Goal: Task Accomplishment & Management: Complete application form

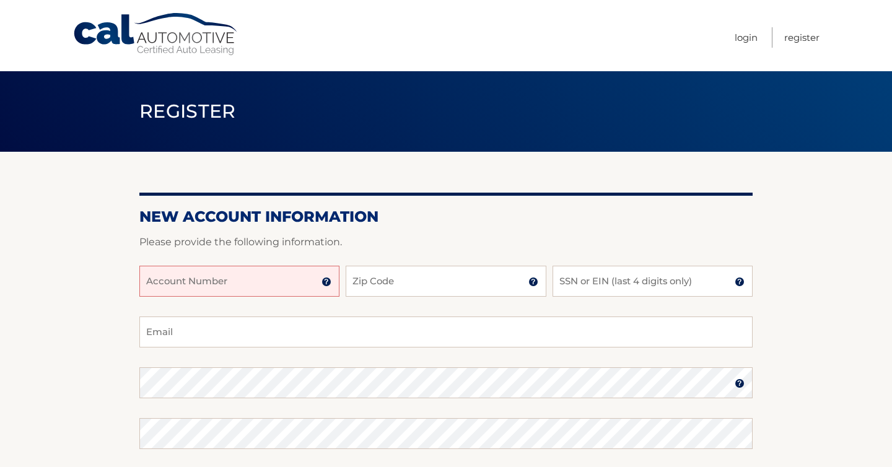
click at [248, 281] on input "Account Number" at bounding box center [239, 281] width 200 height 31
click at [199, 290] on input "444" at bounding box center [239, 281] width 200 height 31
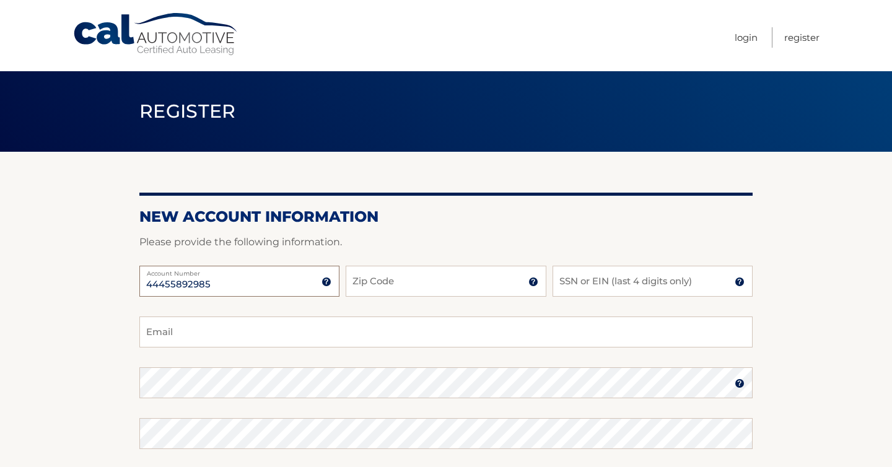
type input "44455892985"
click at [367, 291] on input "Zip Code" at bounding box center [446, 281] width 200 height 31
type input "33445"
click at [624, 286] on input "SSN or EIN (last 4 digits only)" at bounding box center [653, 281] width 200 height 31
click at [662, 280] on input "SSN or EIN (last 4 digits only)" at bounding box center [653, 281] width 200 height 31
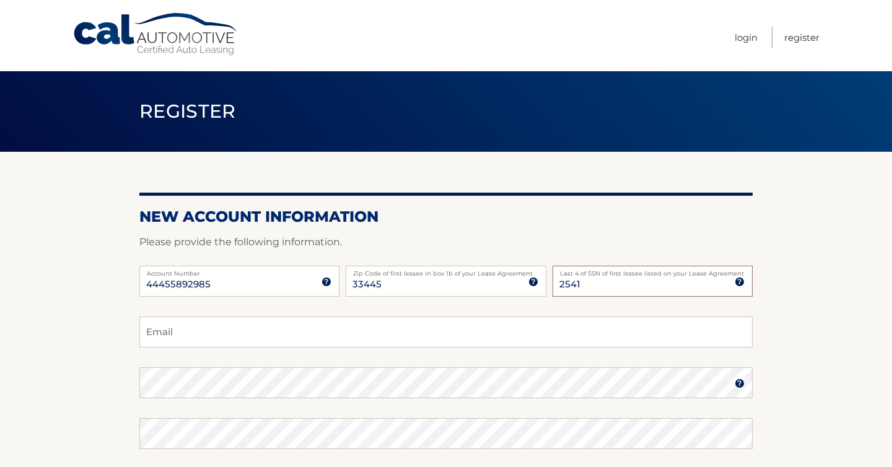
type input "2541"
click at [491, 340] on input "Email" at bounding box center [445, 332] width 613 height 31
type input "hubie316@gmail.com"
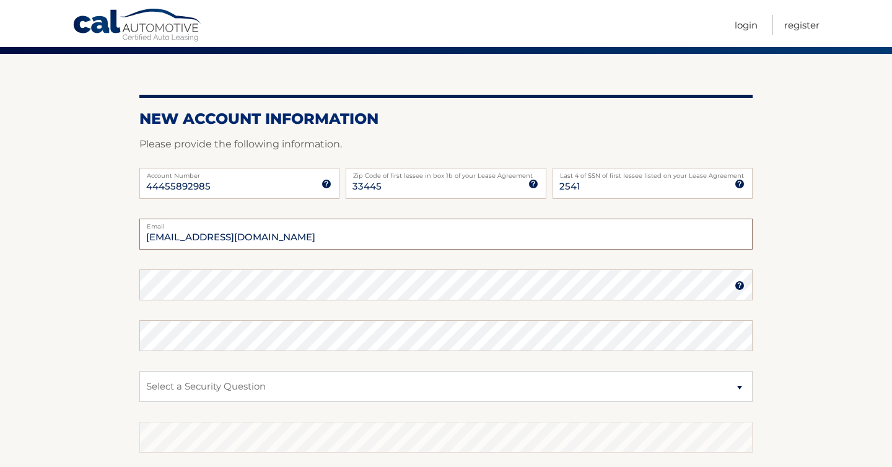
scroll to position [99, 0]
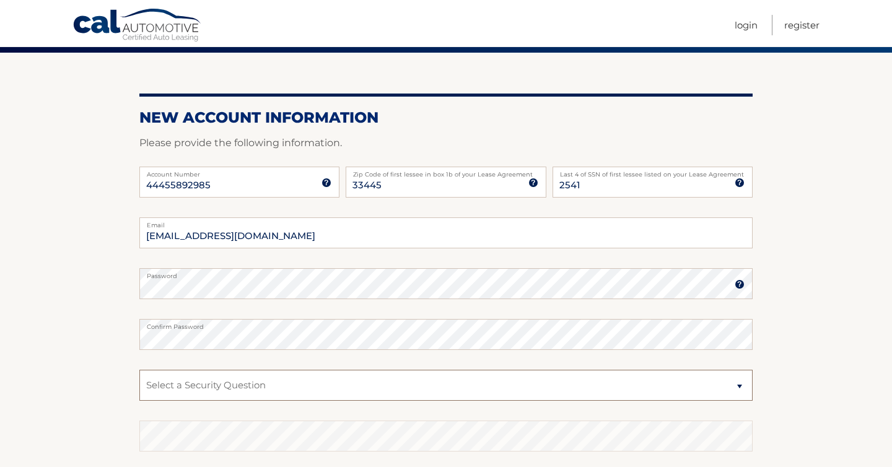
click at [183, 384] on select "Select a Security Question What was the name of your elementary school? What is…" at bounding box center [445, 385] width 613 height 31
click at [139, 370] on select "Select a Security Question What was the name of your elementary school? What is…" at bounding box center [445, 385] width 613 height 31
select select "2"
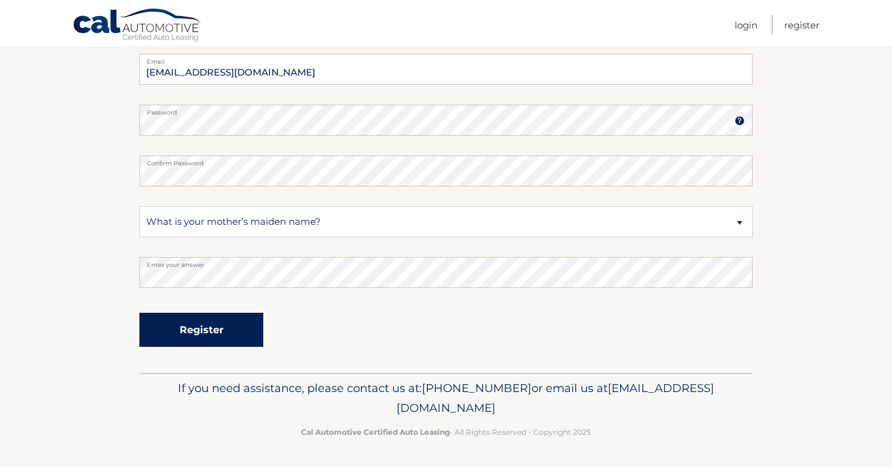
click at [210, 328] on button "Register" at bounding box center [201, 330] width 124 height 34
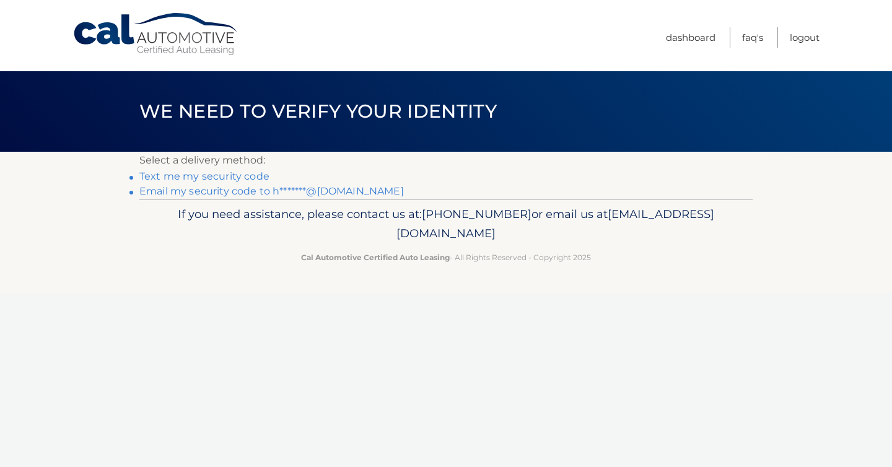
click at [235, 193] on link "Email my security code to h*******@gmail.com" at bounding box center [271, 191] width 265 height 12
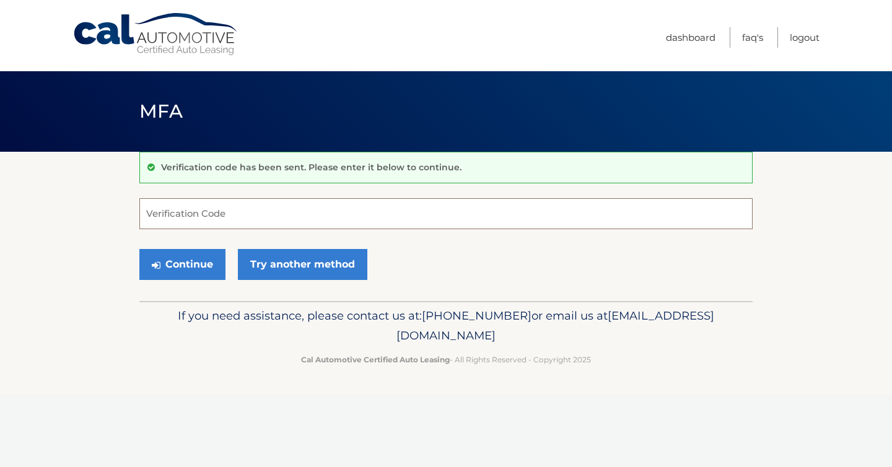
click at [216, 222] on input "Verification Code" at bounding box center [445, 213] width 613 height 31
click at [373, 211] on input "Verification Code" at bounding box center [445, 213] width 613 height 31
type input "042190"
click at [179, 262] on button "Continue" at bounding box center [182, 264] width 86 height 31
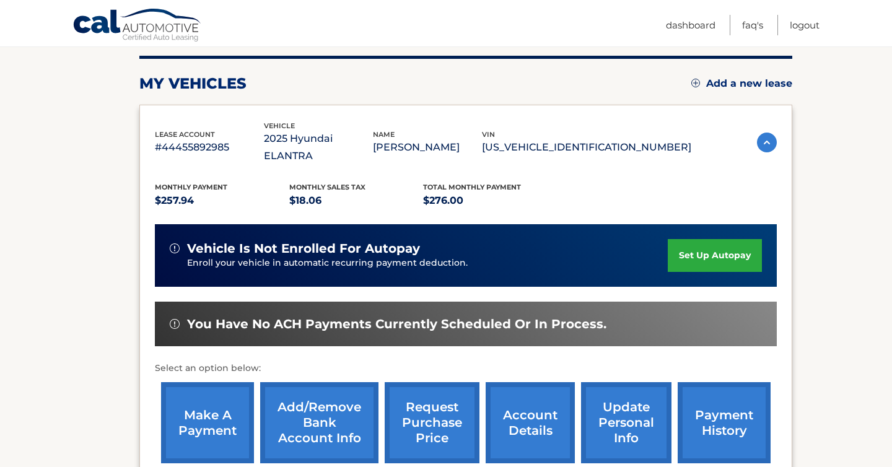
scroll to position [153, 0]
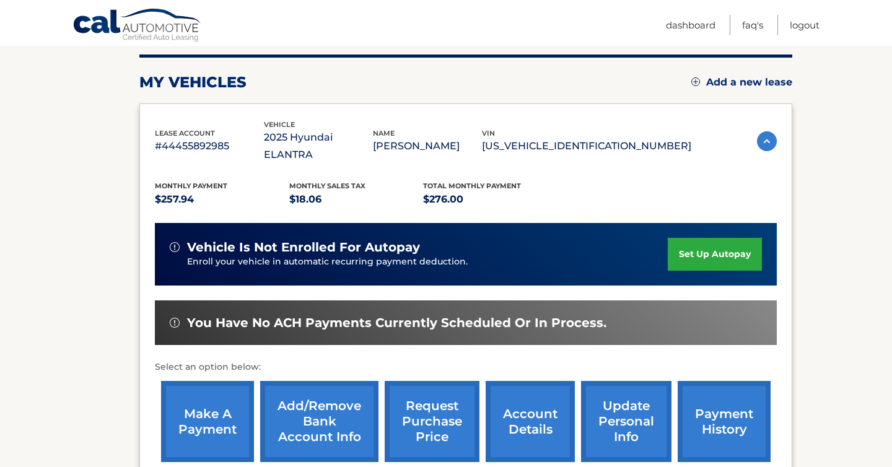
click at [711, 238] on link "set up autopay" at bounding box center [715, 254] width 94 height 33
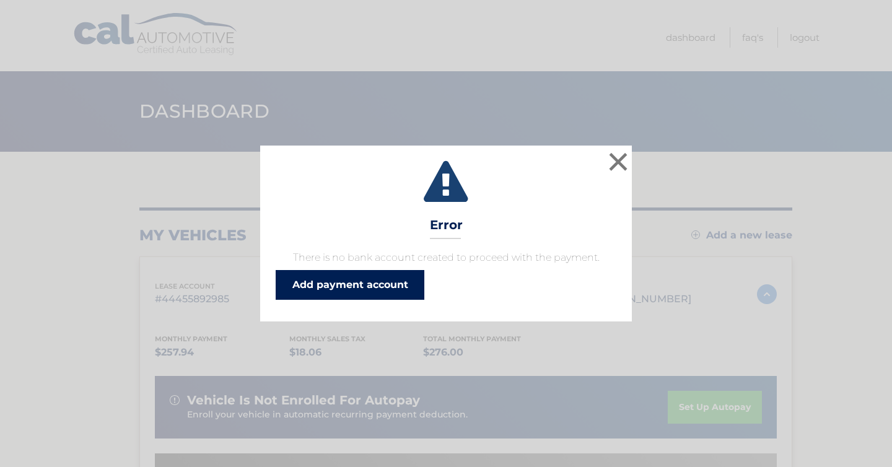
click at [369, 286] on link "Add payment account" at bounding box center [350, 285] width 149 height 30
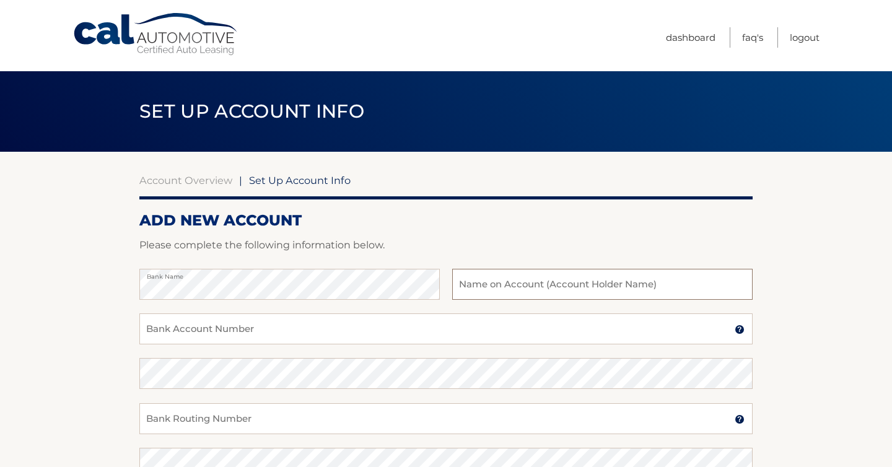
click at [500, 288] on input "text" at bounding box center [602, 284] width 300 height 31
type input "David M. Ranzer"
click at [291, 317] on input "Bank Account Number" at bounding box center [445, 329] width 613 height 31
click at [274, 330] on input "Bank Account Number" at bounding box center [445, 329] width 613 height 31
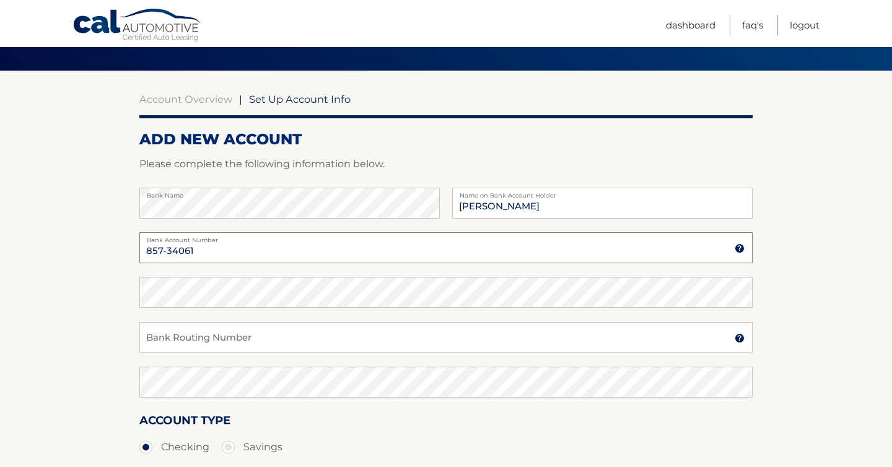
scroll to position [83, 0]
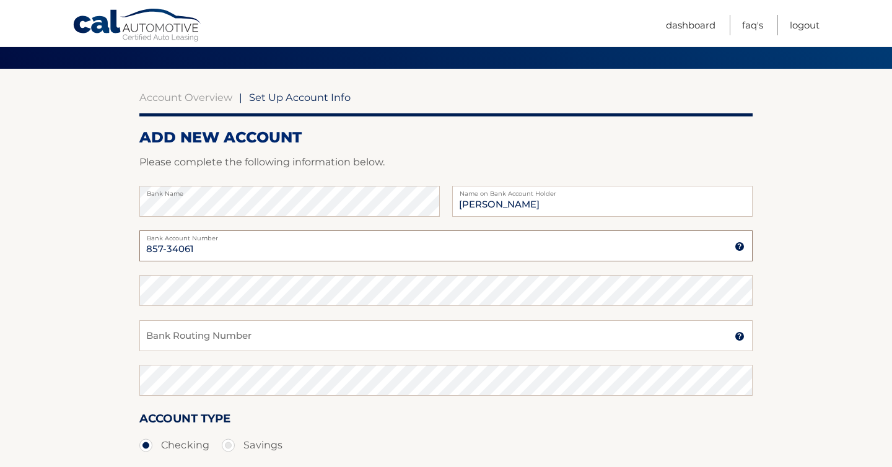
type input "857-34061"
click at [250, 331] on input "Bank Routing Number" at bounding box center [445, 335] width 613 height 31
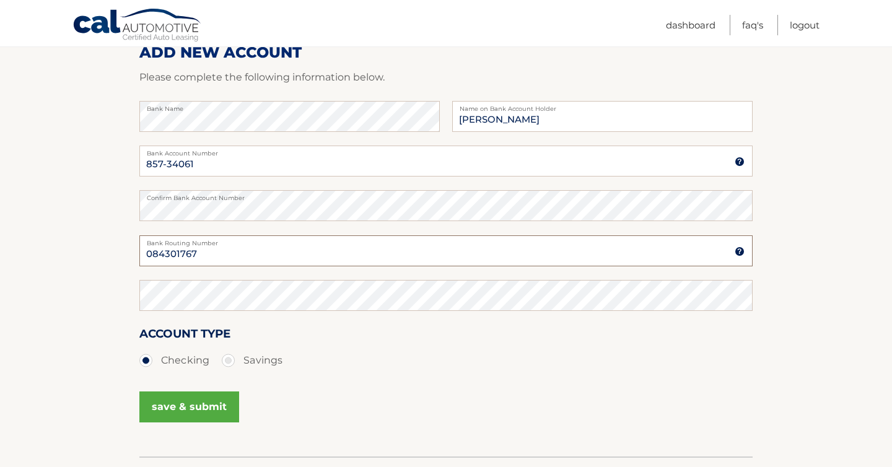
scroll to position [169, 0]
type input "084301767"
drag, startPoint x: 219, startPoint y: 255, endPoint x: 148, endPoint y: 246, distance: 71.9
click at [148, 246] on input "084301767" at bounding box center [445, 249] width 613 height 31
drag, startPoint x: 210, startPoint y: 166, endPoint x: 136, endPoint y: 162, distance: 74.4
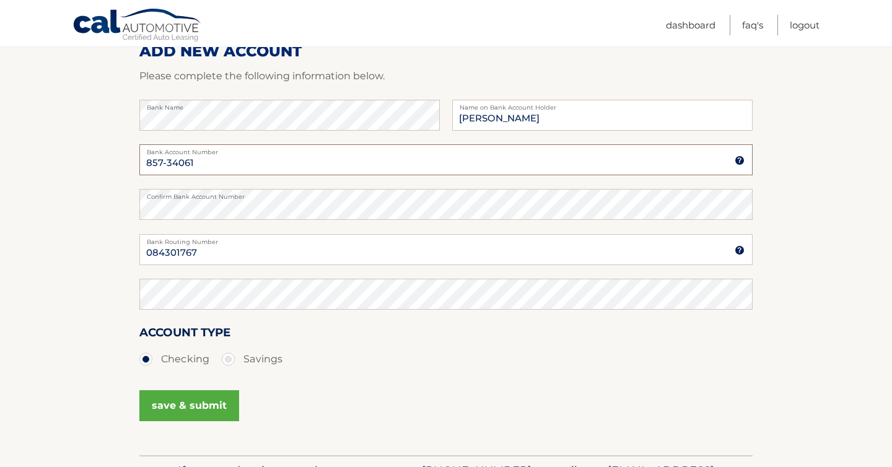
click at [136, 162] on section "Account Overview | Set Up Account Info ADD NEW ACCOUNT Please complete the foll…" at bounding box center [446, 219] width 892 height 473
drag, startPoint x: 204, startPoint y: 248, endPoint x: 139, endPoint y: 258, distance: 65.7
click at [139, 258] on input "084301767" at bounding box center [445, 249] width 613 height 31
drag, startPoint x: 139, startPoint y: 258, endPoint x: 129, endPoint y: 253, distance: 10.3
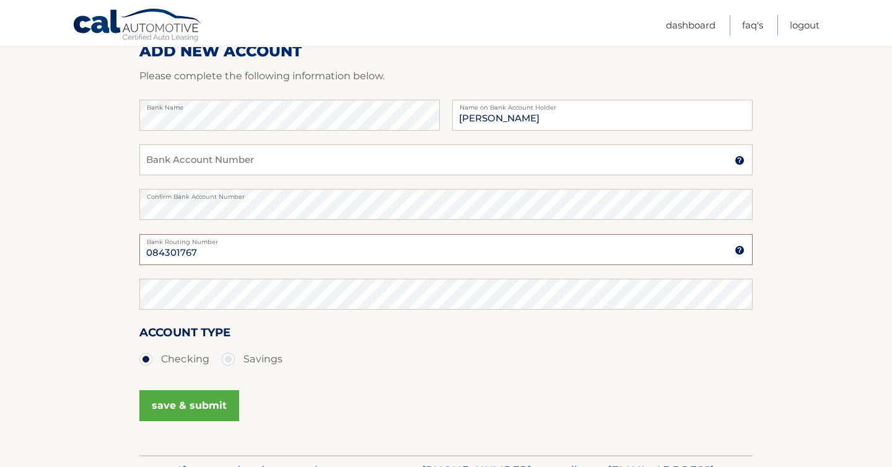
click at [129, 253] on section "Account Overview | Set Up Account Info ADD NEW ACCOUNT Please complete the foll…" at bounding box center [446, 219] width 892 height 473
drag, startPoint x: 205, startPoint y: 249, endPoint x: 123, endPoint y: 239, distance: 82.4
click at [123, 239] on section "Account Overview | Set Up Account Info ADD NEW ACCOUNT Please complete the foll…" at bounding box center [446, 219] width 892 height 473
click at [176, 162] on input "Bank Account Number" at bounding box center [445, 159] width 613 height 31
paste input "084301767"
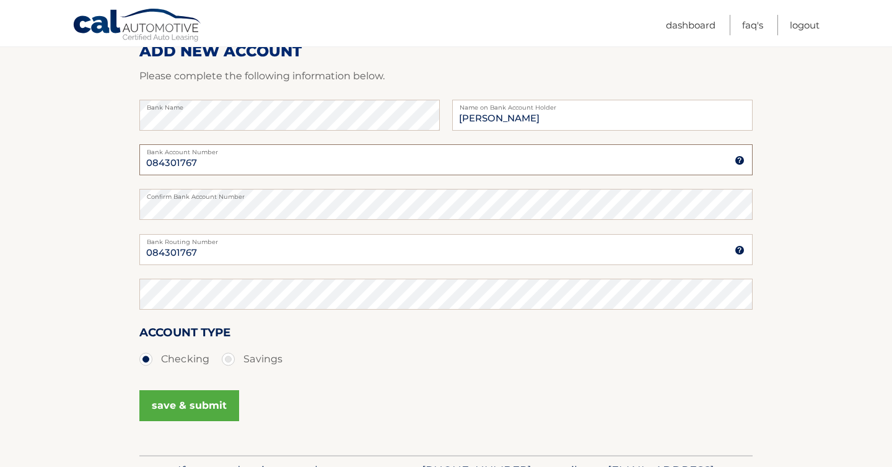
type input "084301767"
click at [129, 200] on section "Account Overview | Set Up Account Info ADD NEW ACCOUNT Please complete the foll…" at bounding box center [446, 219] width 892 height 473
drag, startPoint x: 207, startPoint y: 249, endPoint x: 105, endPoint y: 233, distance: 103.5
click at [105, 233] on section "Account Overview | Set Up Account Info ADD NEW ACCOUNT Please complete the foll…" at bounding box center [446, 219] width 892 height 473
click at [160, 255] on input "Bank Routing Number" at bounding box center [445, 249] width 613 height 31
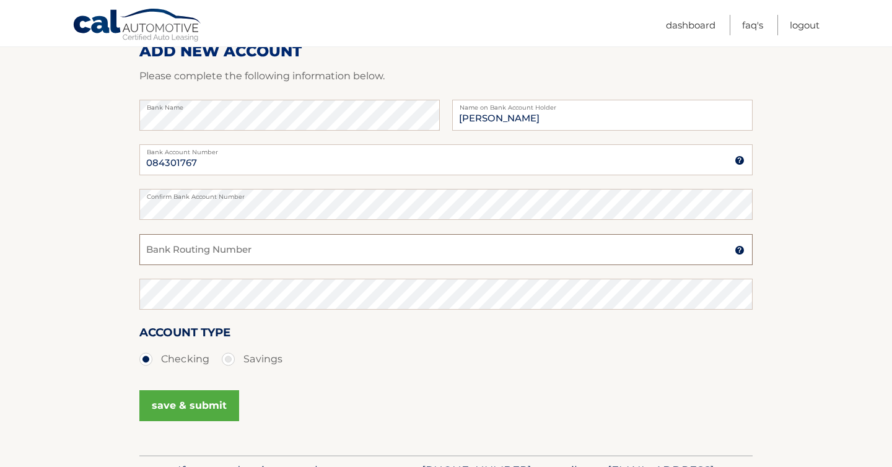
click at [178, 253] on input "Bank Routing Number" at bounding box center [445, 249] width 613 height 31
paste input "084301767"
type input "084301767"
click at [110, 196] on section "Account Overview | Set Up Account Info ADD NEW ACCOUNT Please complete the foll…" at bounding box center [446, 219] width 892 height 473
drag, startPoint x: 206, startPoint y: 160, endPoint x: 110, endPoint y: 156, distance: 96.1
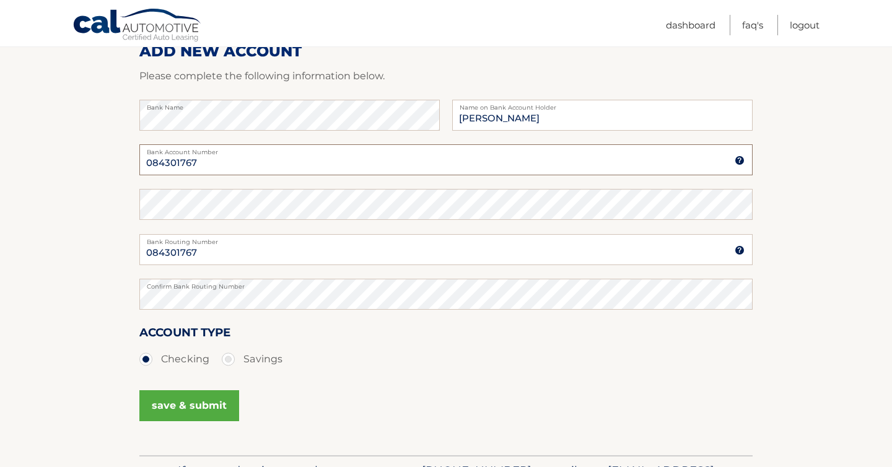
click at [110, 156] on section "Account Overview | Set Up Account Info ADD NEW ACCOUNT Please complete the foll…" at bounding box center [446, 219] width 892 height 473
type input "041183014670"
click at [190, 400] on button "save & submit" at bounding box center [189, 405] width 100 height 31
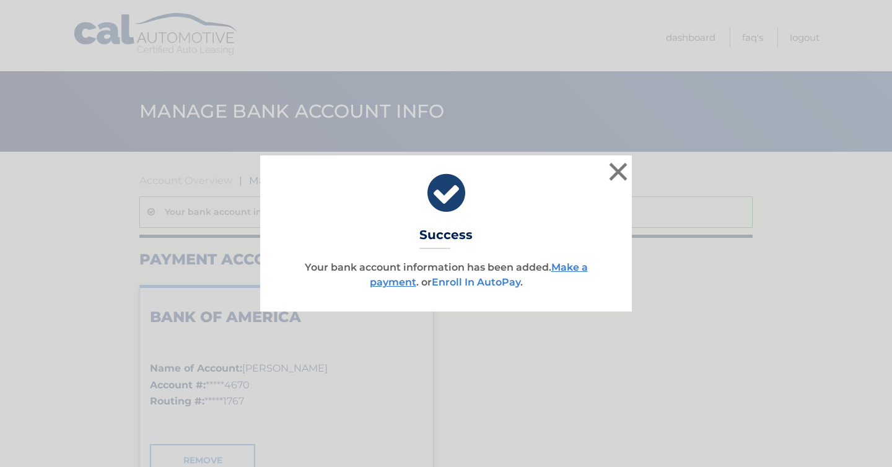
click at [470, 280] on link "Enroll In AutoPay" at bounding box center [476, 282] width 89 height 12
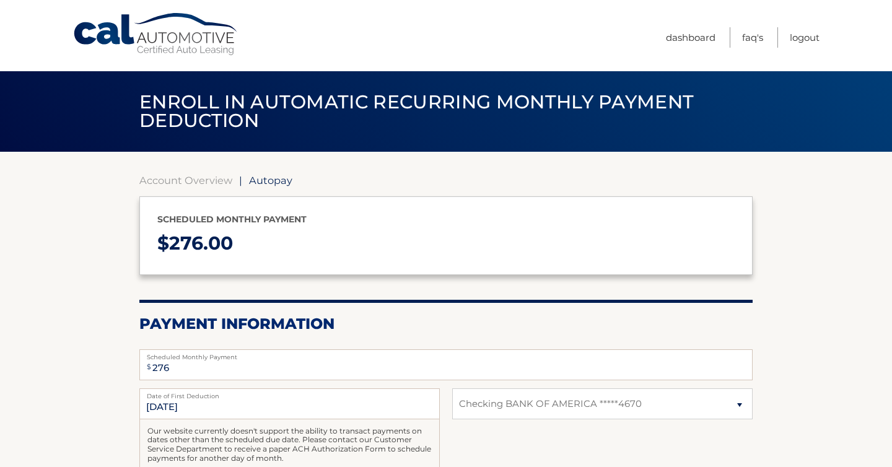
select select "OGRjOTRiZDgtMjdmZS00NDEwLWEwNDctZjhkMWVmNzU1NjUw"
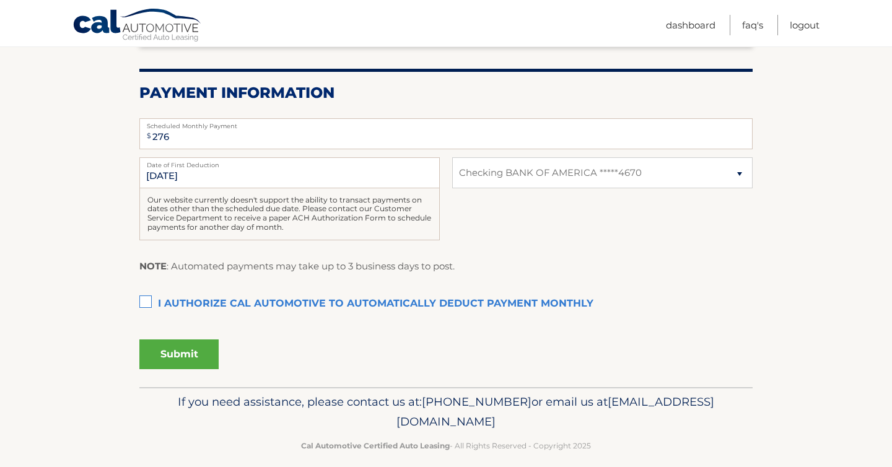
scroll to position [245, 0]
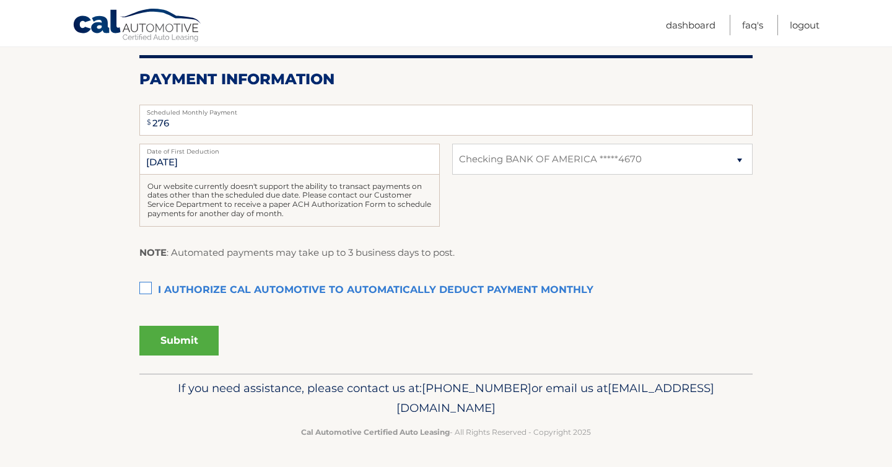
click at [145, 284] on label "I authorize cal automotive to automatically deduct payment monthly This checkbo…" at bounding box center [445, 290] width 613 height 25
click at [0, 0] on input "I authorize cal automotive to automatically deduct payment monthly This checkbo…" at bounding box center [0, 0] width 0 height 0
click at [182, 340] on button "Submit" at bounding box center [178, 341] width 79 height 30
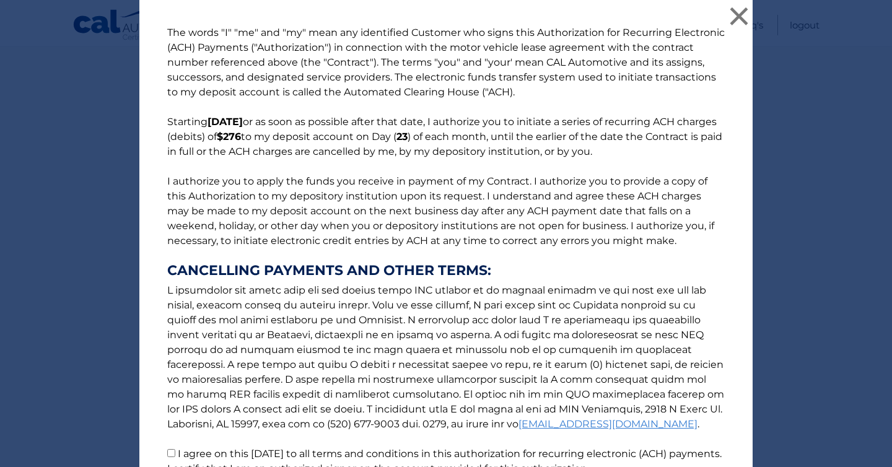
scroll to position [118, 0]
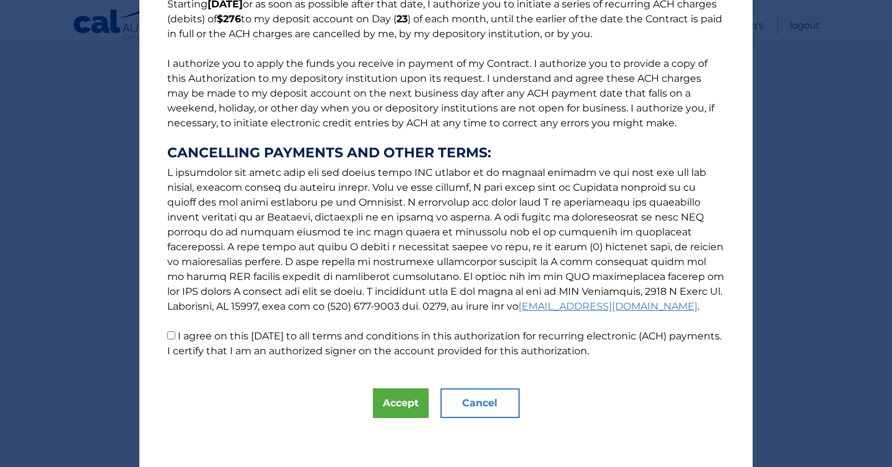
click at [170, 336] on input "I agree on this 09/17/2025 to all terms and conditions in this authorization fo…" at bounding box center [171, 335] width 8 height 8
checkbox input "true"
click at [396, 398] on button "Accept" at bounding box center [401, 403] width 56 height 30
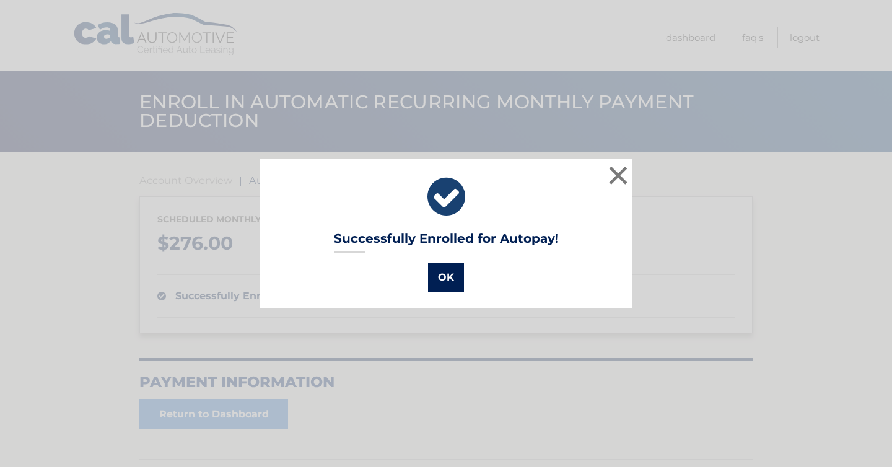
click at [446, 280] on button "OK" at bounding box center [446, 278] width 36 height 30
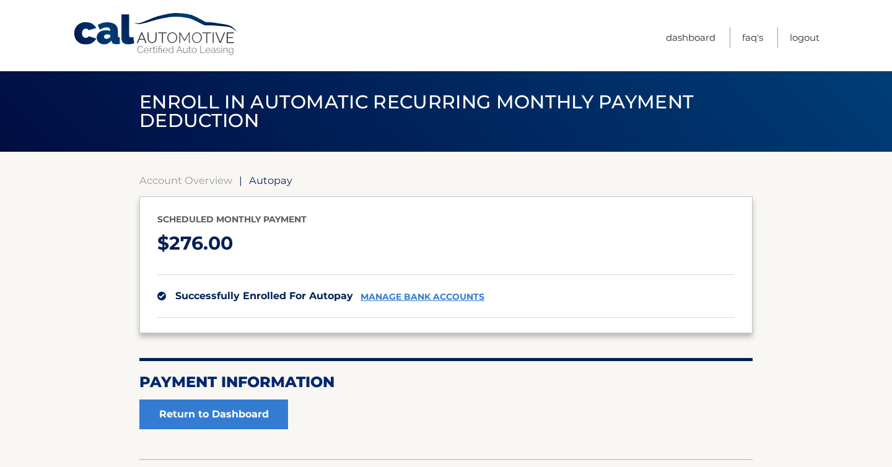
scroll to position [1, 0]
